Goal: Transaction & Acquisition: Purchase product/service

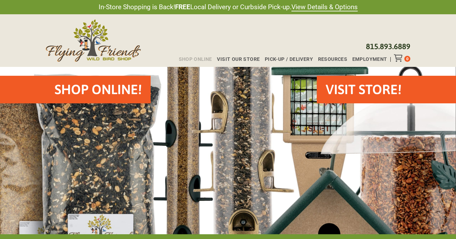
click at [207, 59] on span "Shop Online" at bounding box center [195, 59] width 33 height 5
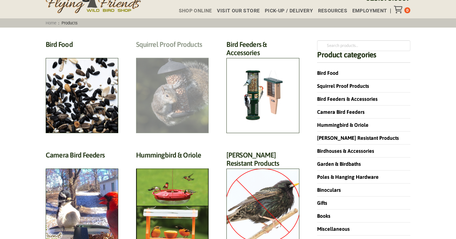
scroll to position [49, 0]
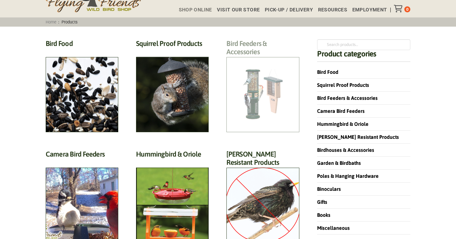
click at [256, 60] on h2 "Bird Feeders & Accessories (172)" at bounding box center [262, 49] width 73 height 20
